Goal: Transaction & Acquisition: Book appointment/travel/reservation

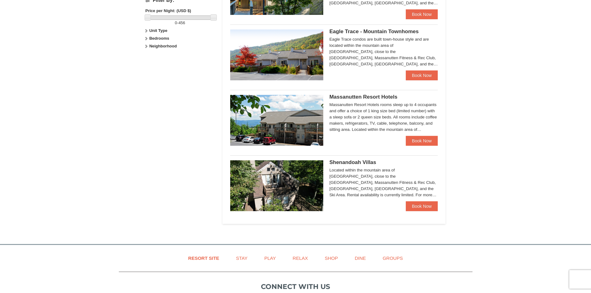
scroll to position [310, 0]
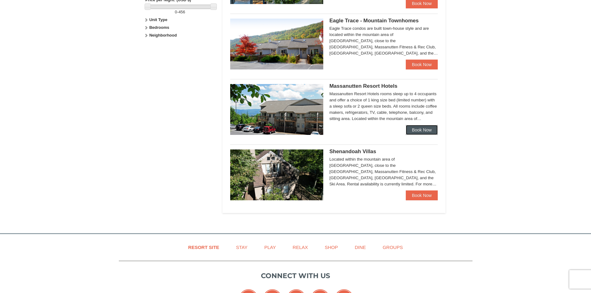
click at [420, 130] on link "Book Now" at bounding box center [422, 130] width 32 height 10
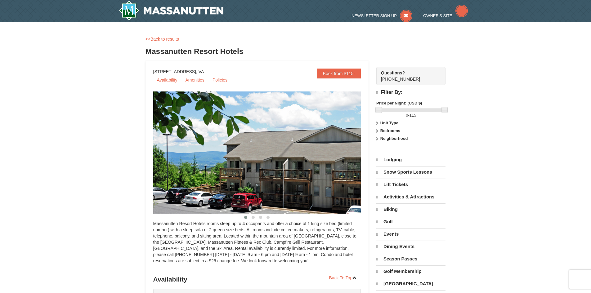
select select "10"
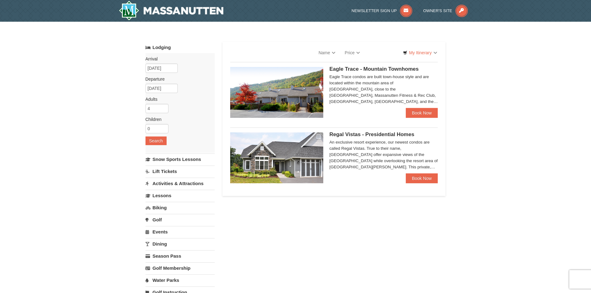
scroll to position [298, 0]
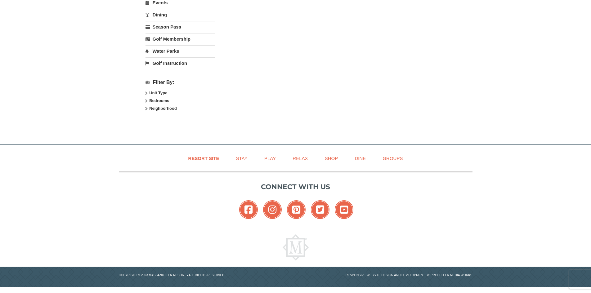
select select "10"
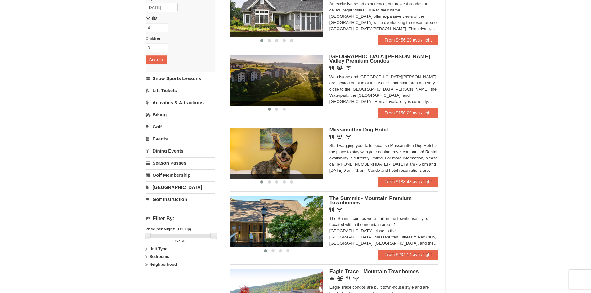
scroll to position [93, 0]
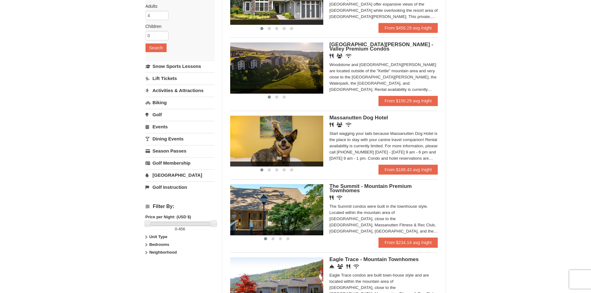
click at [355, 189] on span "The Summit - Mountain Premium Townhomes" at bounding box center [370, 188] width 82 height 10
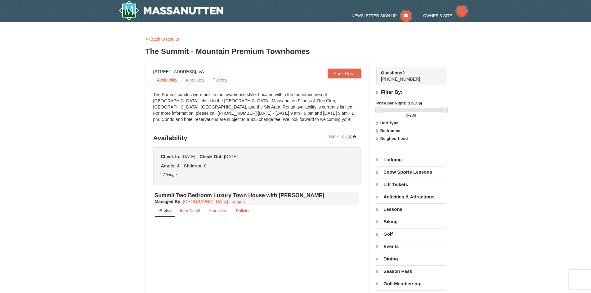
select select "10"
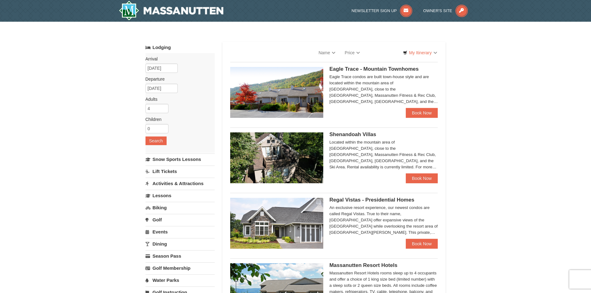
select select "10"
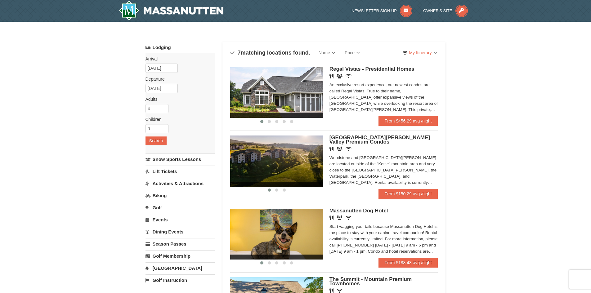
scroll to position [93, 0]
